Goal: Task Accomplishment & Management: Use online tool/utility

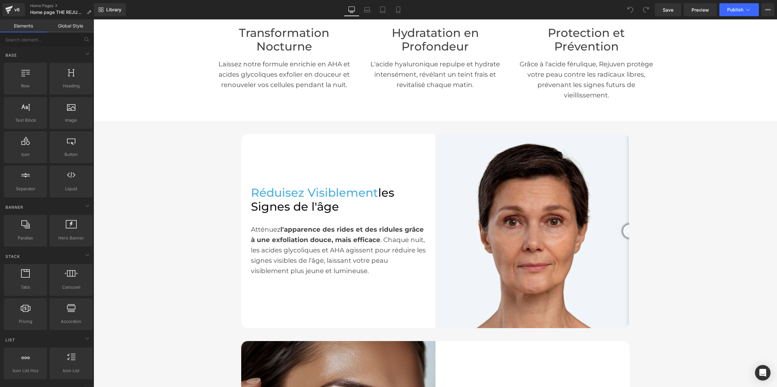
scroll to position [526, 0]
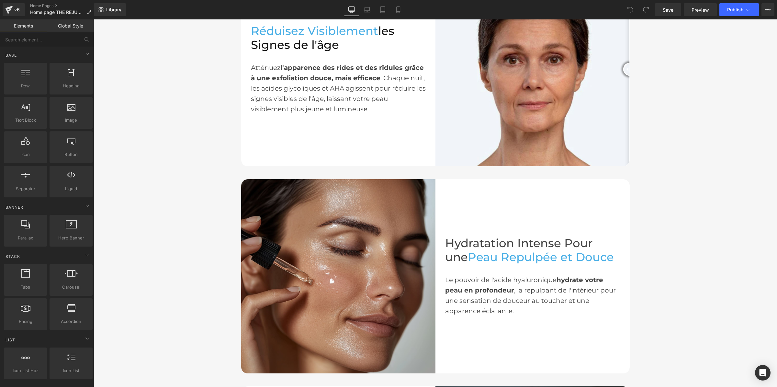
click at [57, 24] on link "Global Style" at bounding box center [70, 25] width 47 height 13
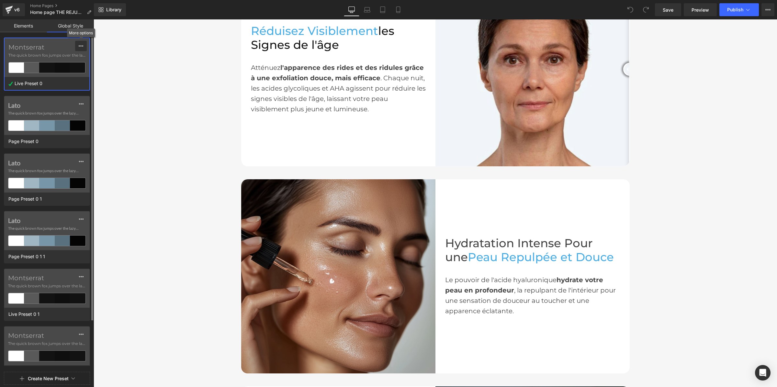
click at [83, 44] on icon at bounding box center [80, 45] width 5 height 5
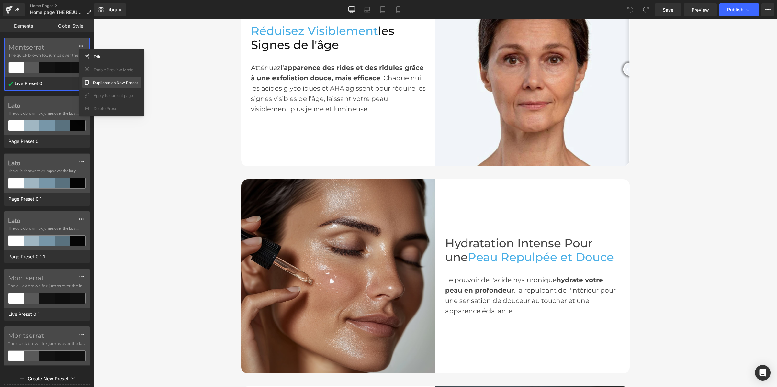
click at [89, 79] on div "Duplicate as New Preset" at bounding box center [112, 82] width 60 height 10
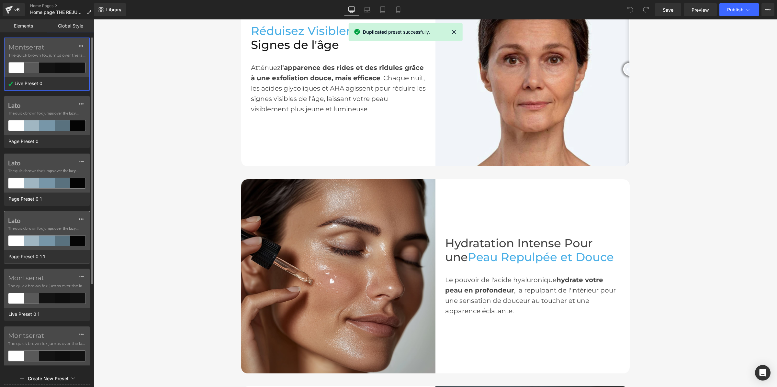
scroll to position [115, 0]
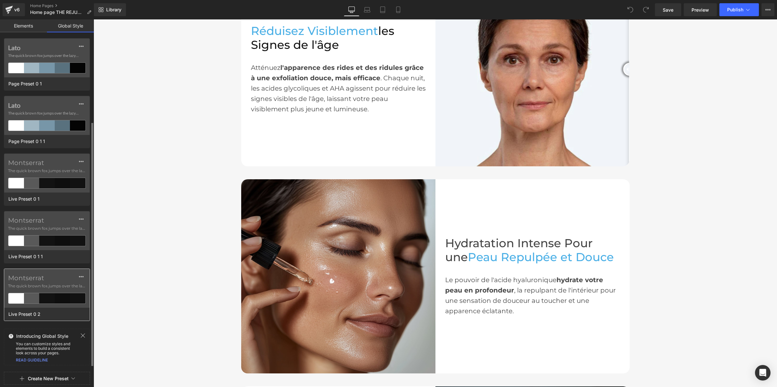
click at [28, 275] on div "Montserrat The quick brown fox jumps over the lazy..." at bounding box center [46, 288] width 85 height 39
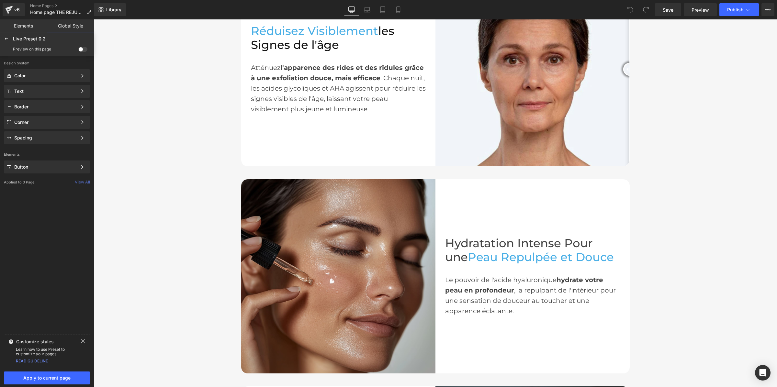
click at [86, 47] on span at bounding box center [82, 49] width 9 height 5
click at [78, 51] on input "checkbox" at bounding box center [78, 51] width 0 height 0
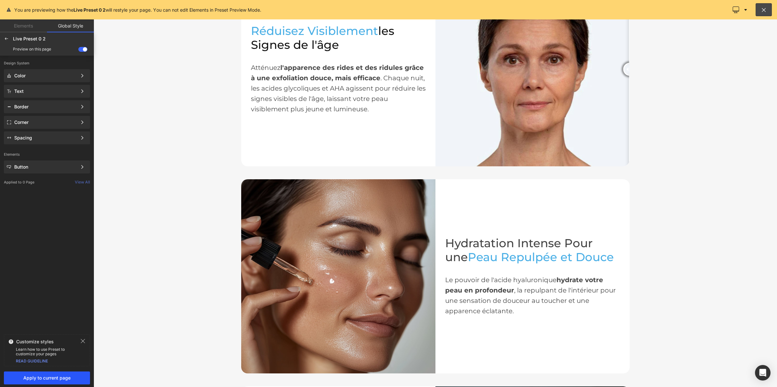
click at [37, 374] on button "Apply to current page" at bounding box center [47, 378] width 86 height 13
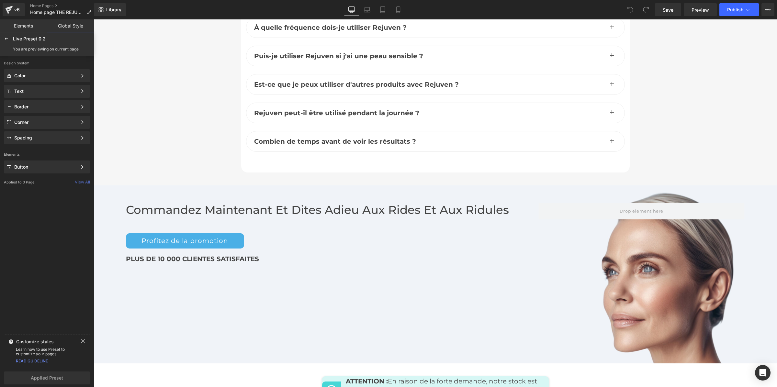
scroll to position [3197, 0]
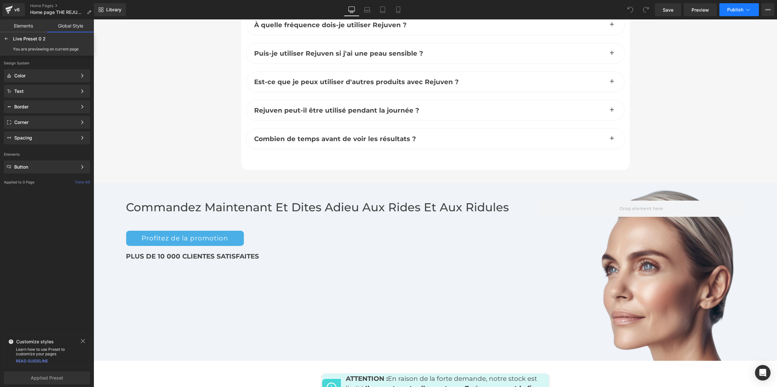
click at [724, 12] on button "Publish" at bounding box center [738, 9] width 39 height 13
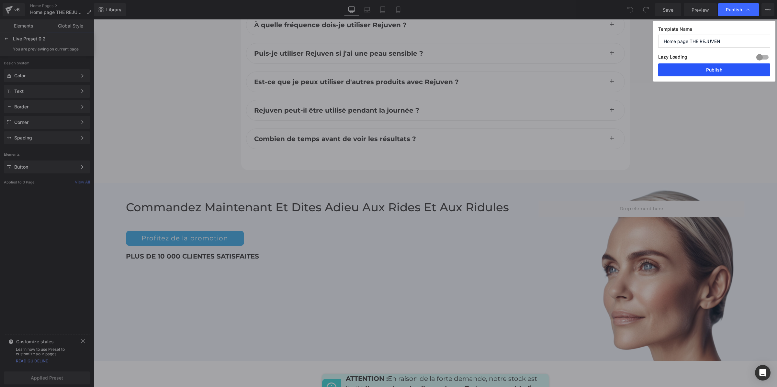
click at [712, 70] on button "Publish" at bounding box center [714, 69] width 112 height 13
